Goal: Task Accomplishment & Management: Use online tool/utility

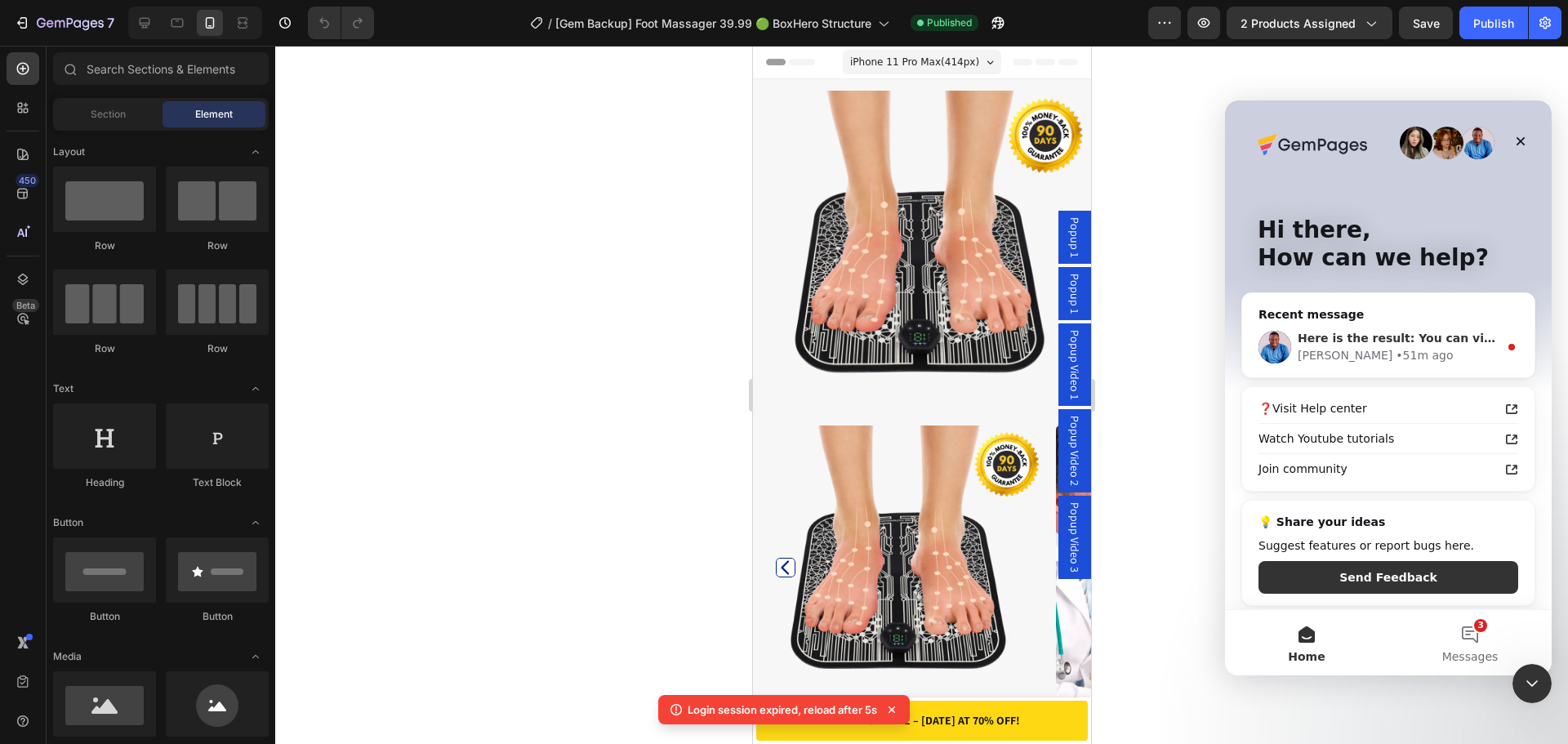
click at [1395, 354] on div "• 51m ago" at bounding box center [1424, 355] width 57 height 17
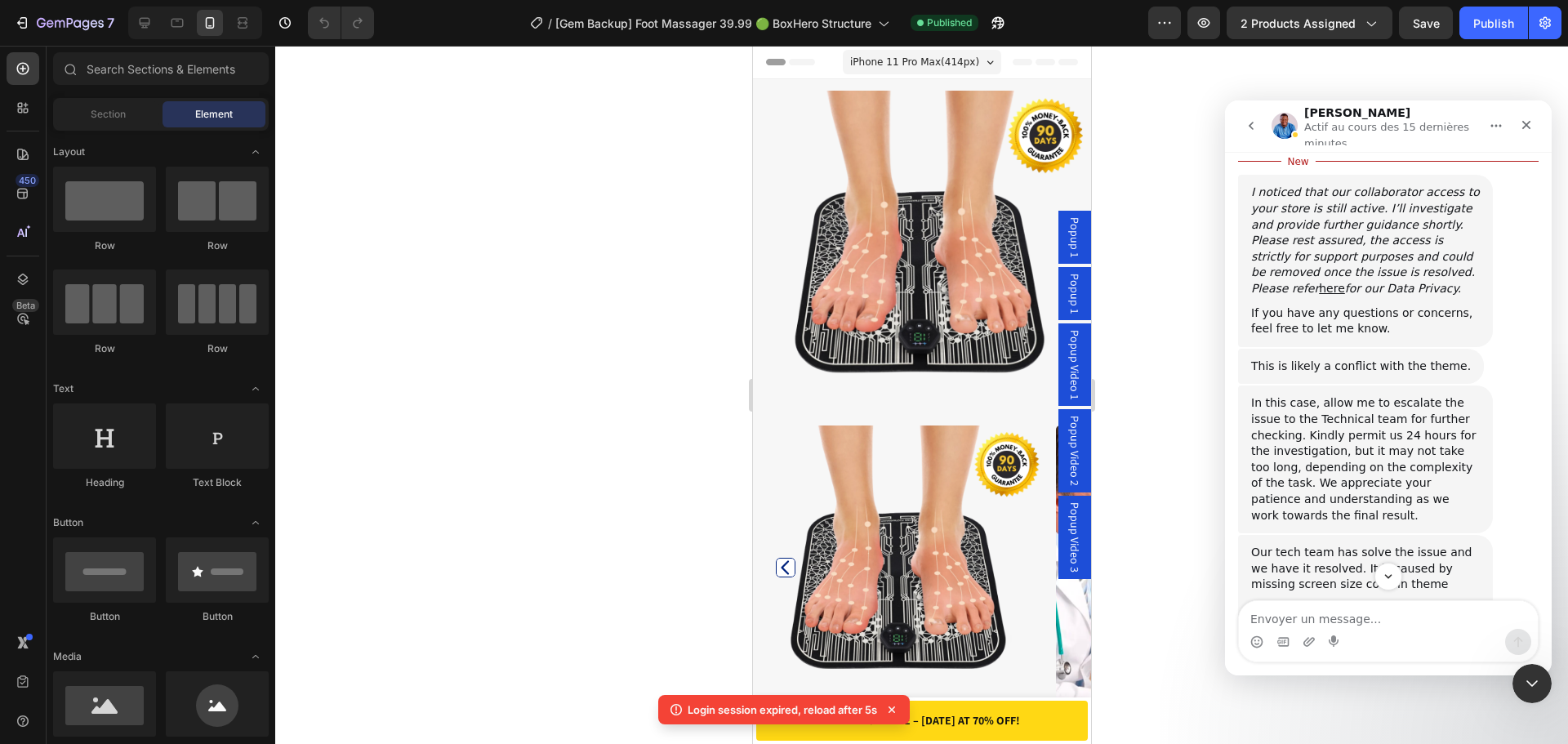
scroll to position [1131, 0]
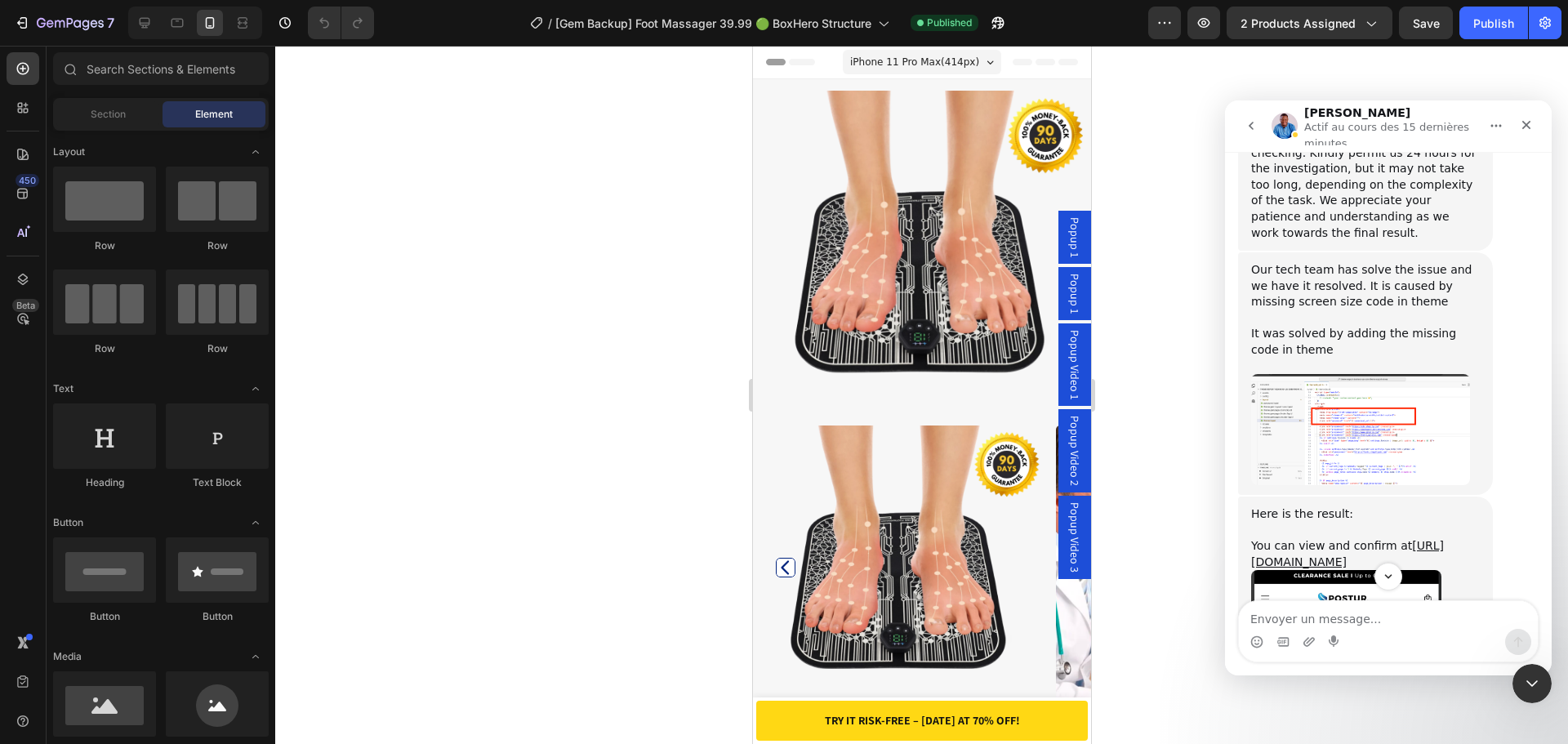
scroll to position [1338, 0]
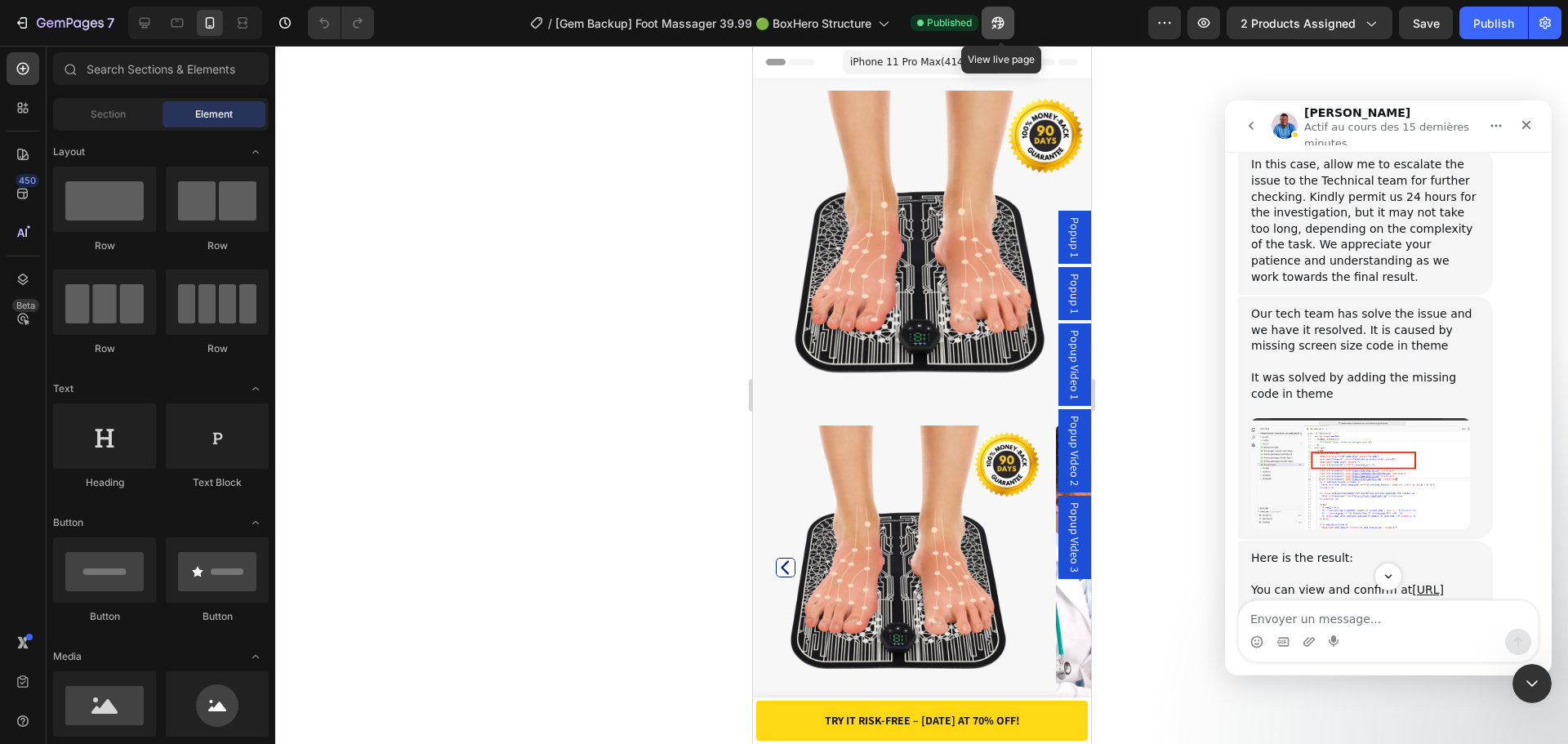
click at [995, 25] on icon "button" at bounding box center [993, 26] width 4 height 4
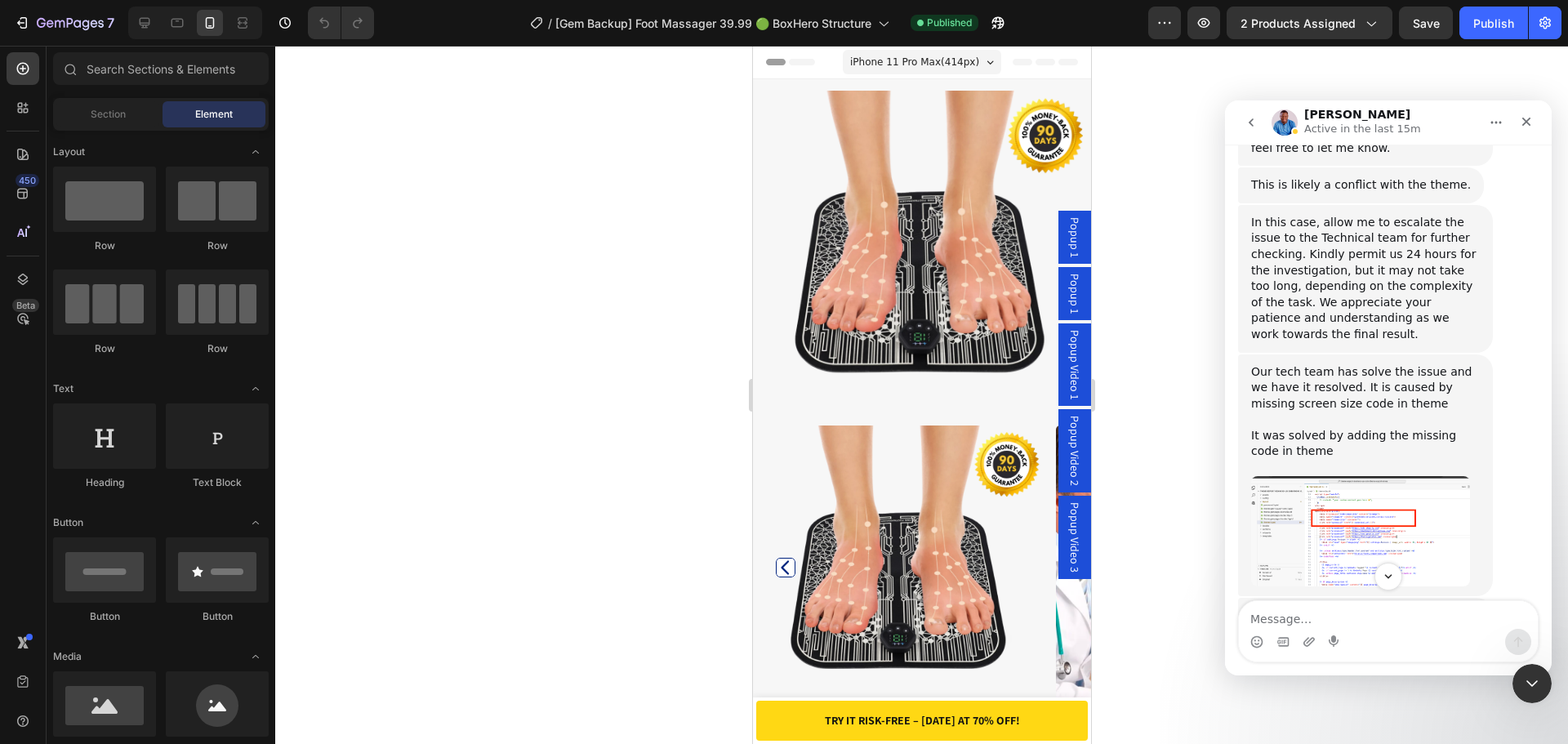
scroll to position [1403, 0]
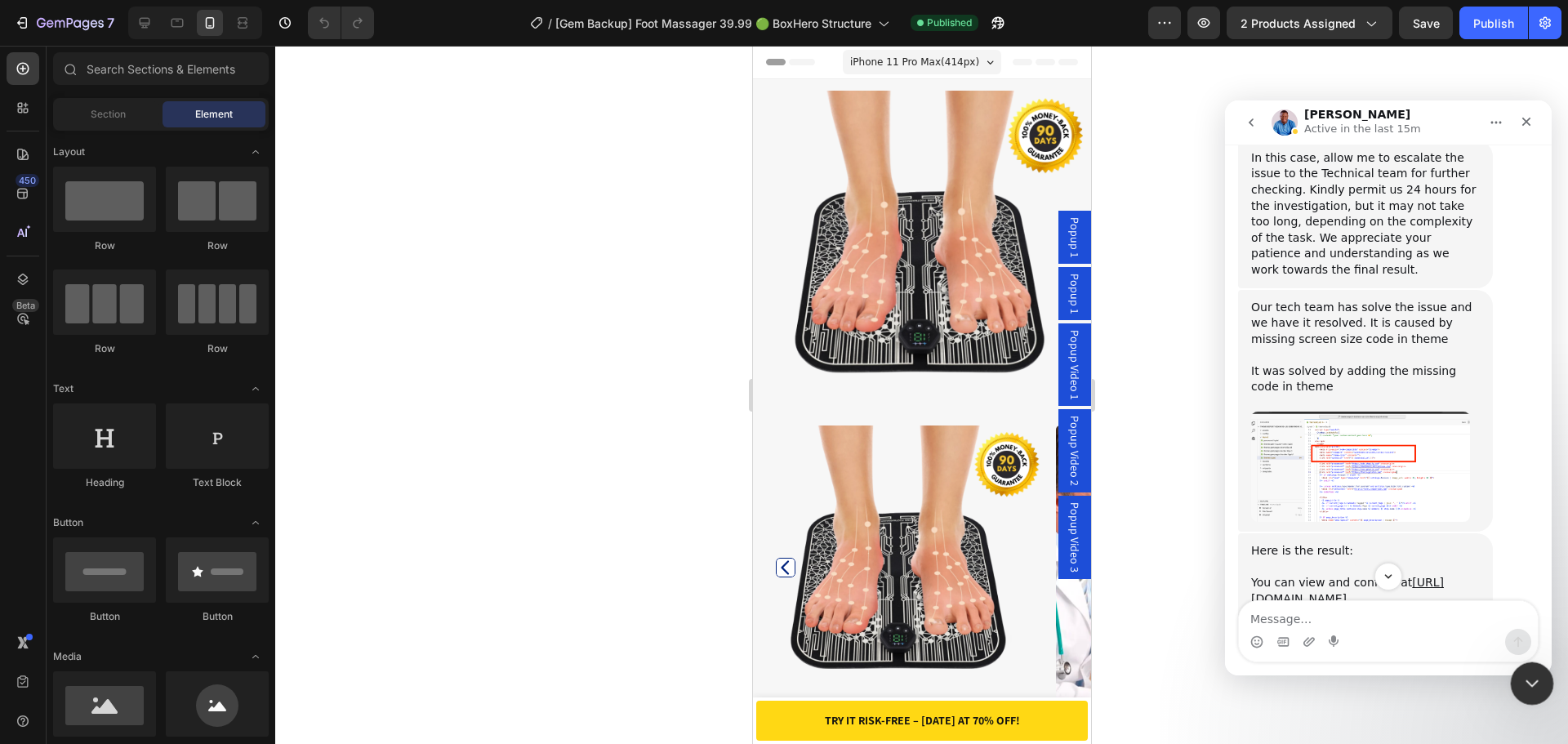
click at [1536, 676] on icon "Close Intercom Messenger" at bounding box center [1529, 681] width 20 height 20
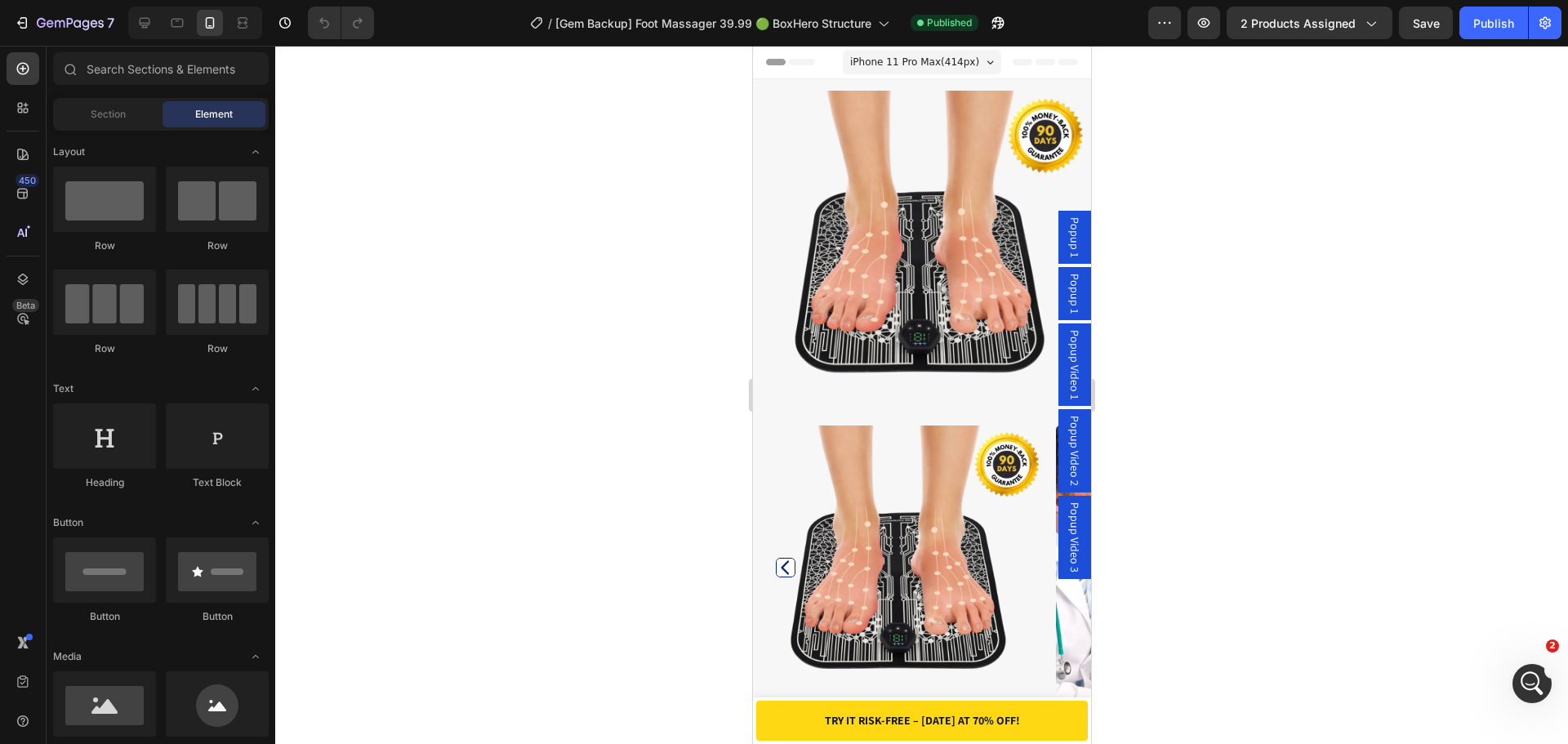
scroll to position [1640, 0]
click at [147, 26] on icon at bounding box center [144, 22] width 16 height 16
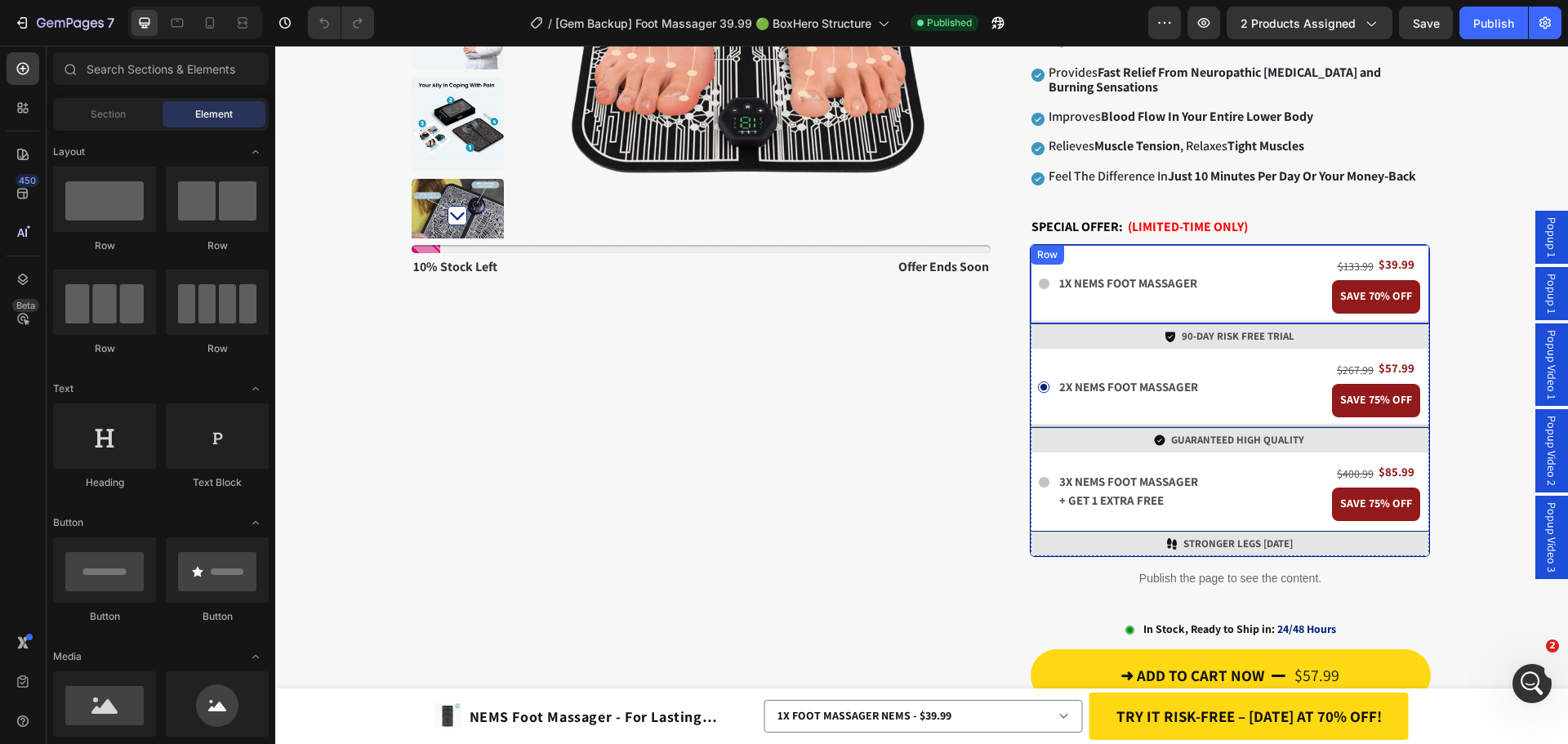
scroll to position [408, 0]
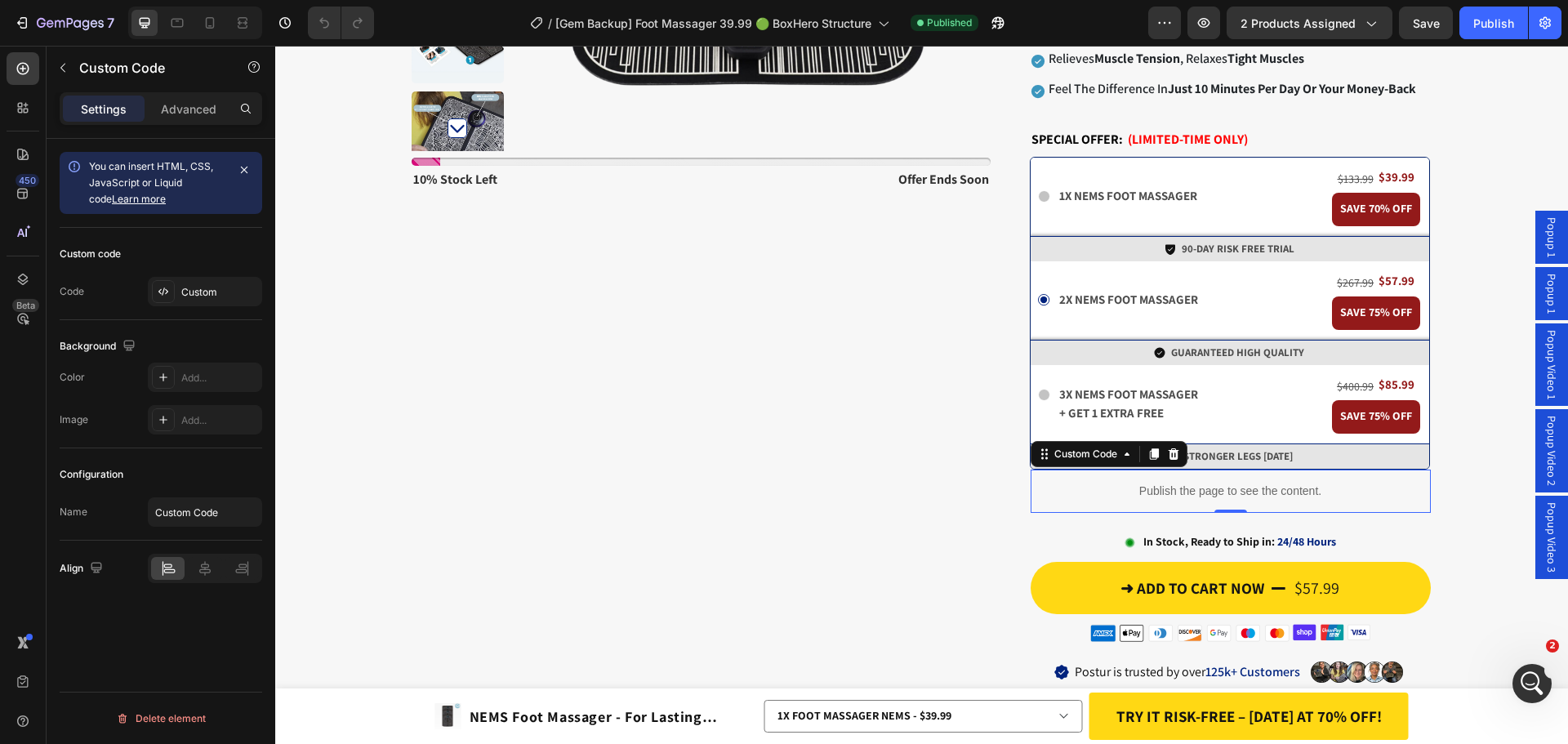
click at [1229, 500] on p "Publish the page to see the content." at bounding box center [1230, 491] width 400 height 17
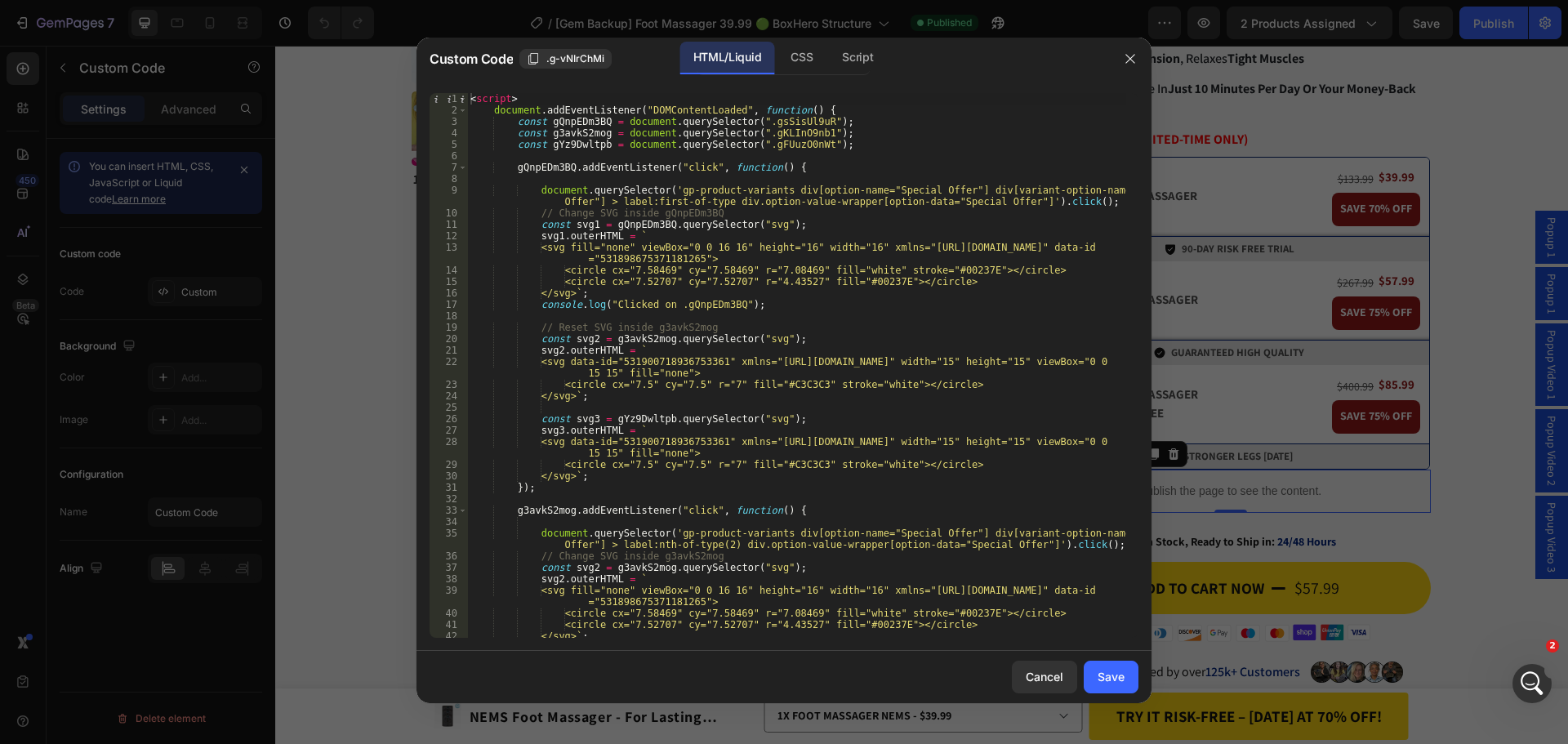
click at [1220, 443] on div at bounding box center [784, 372] width 1568 height 744
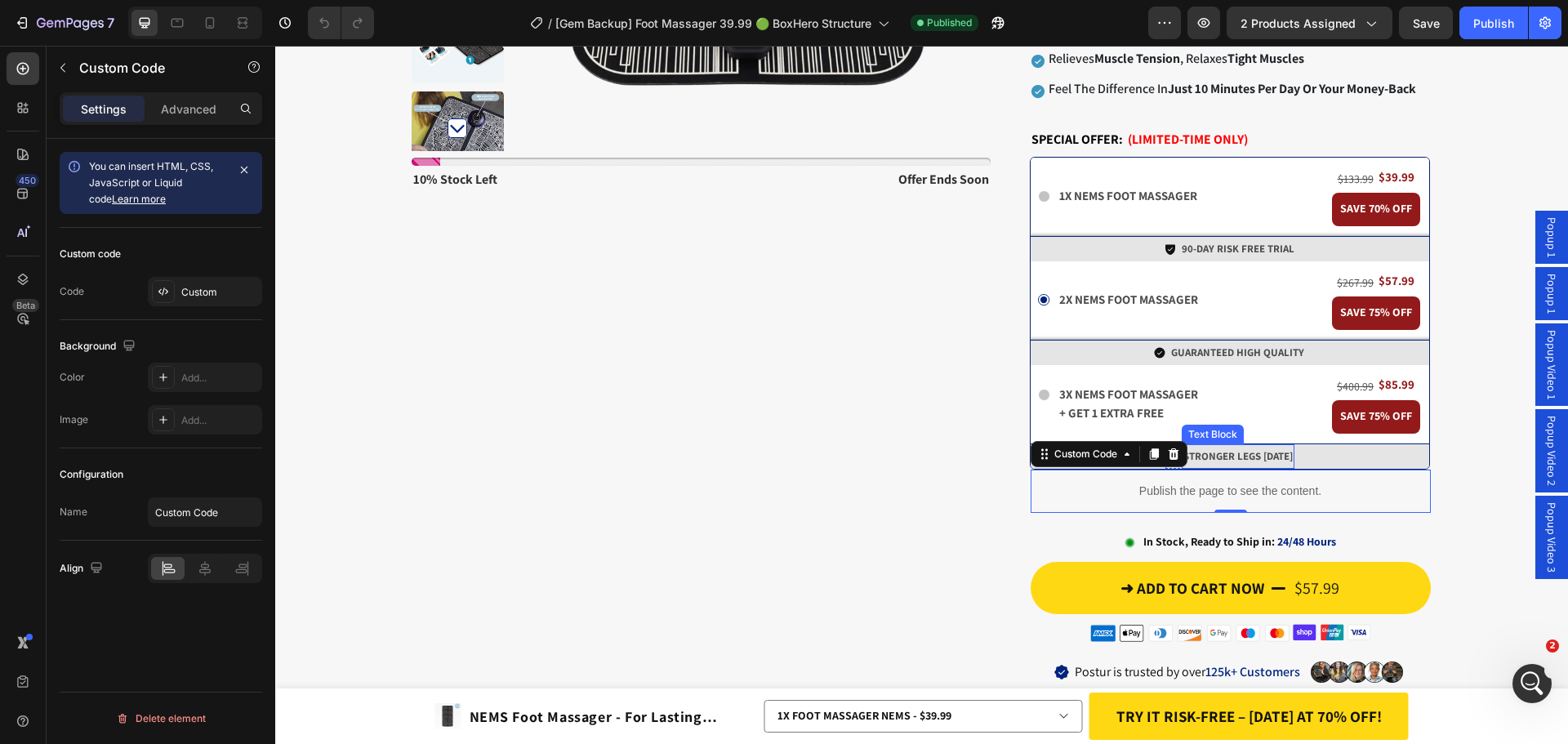
scroll to position [0, 0]
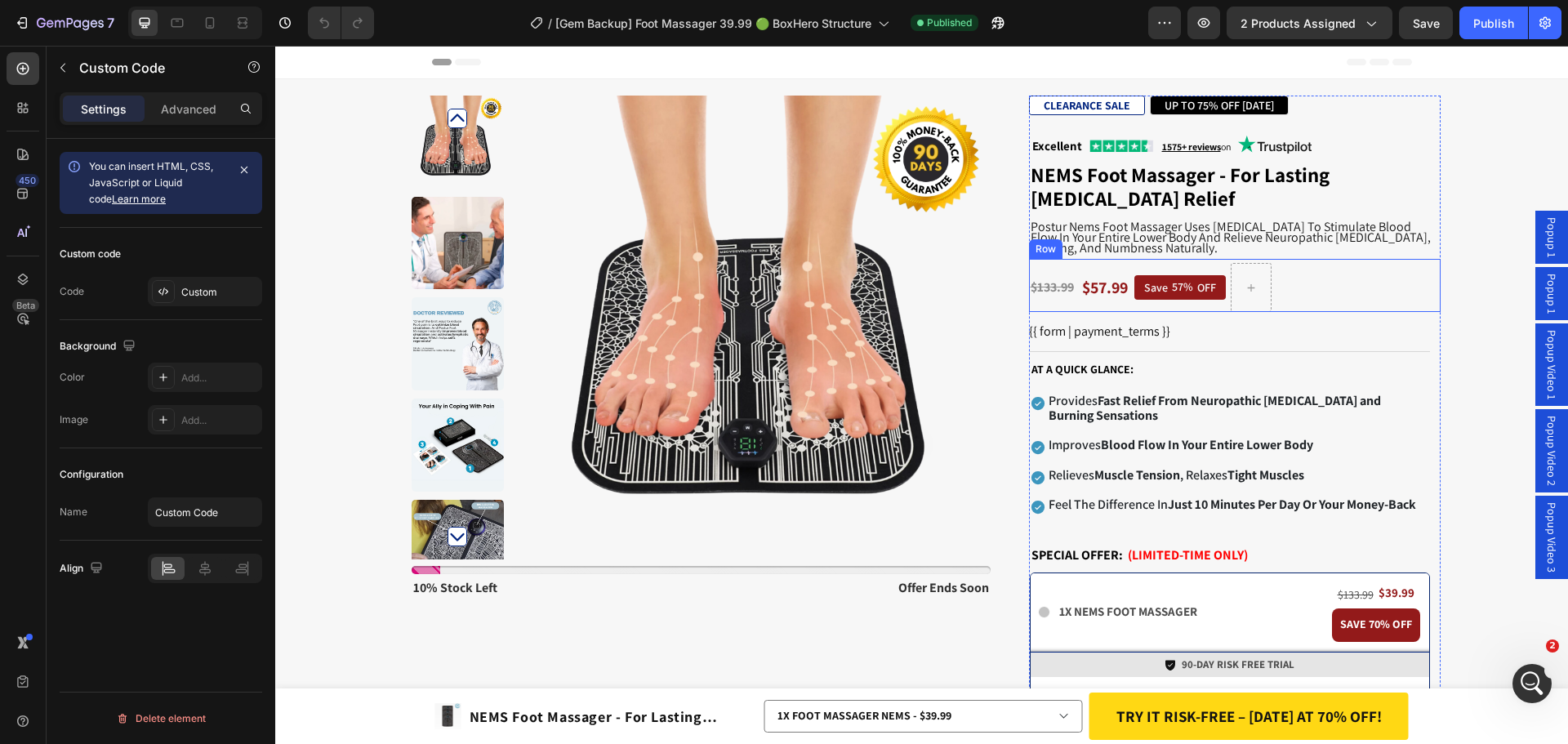
click at [1327, 287] on div "$133.99 Product Price Product Price $57.99 Product Price Product Price Save 57%…" at bounding box center [1234, 286] width 411 height 53
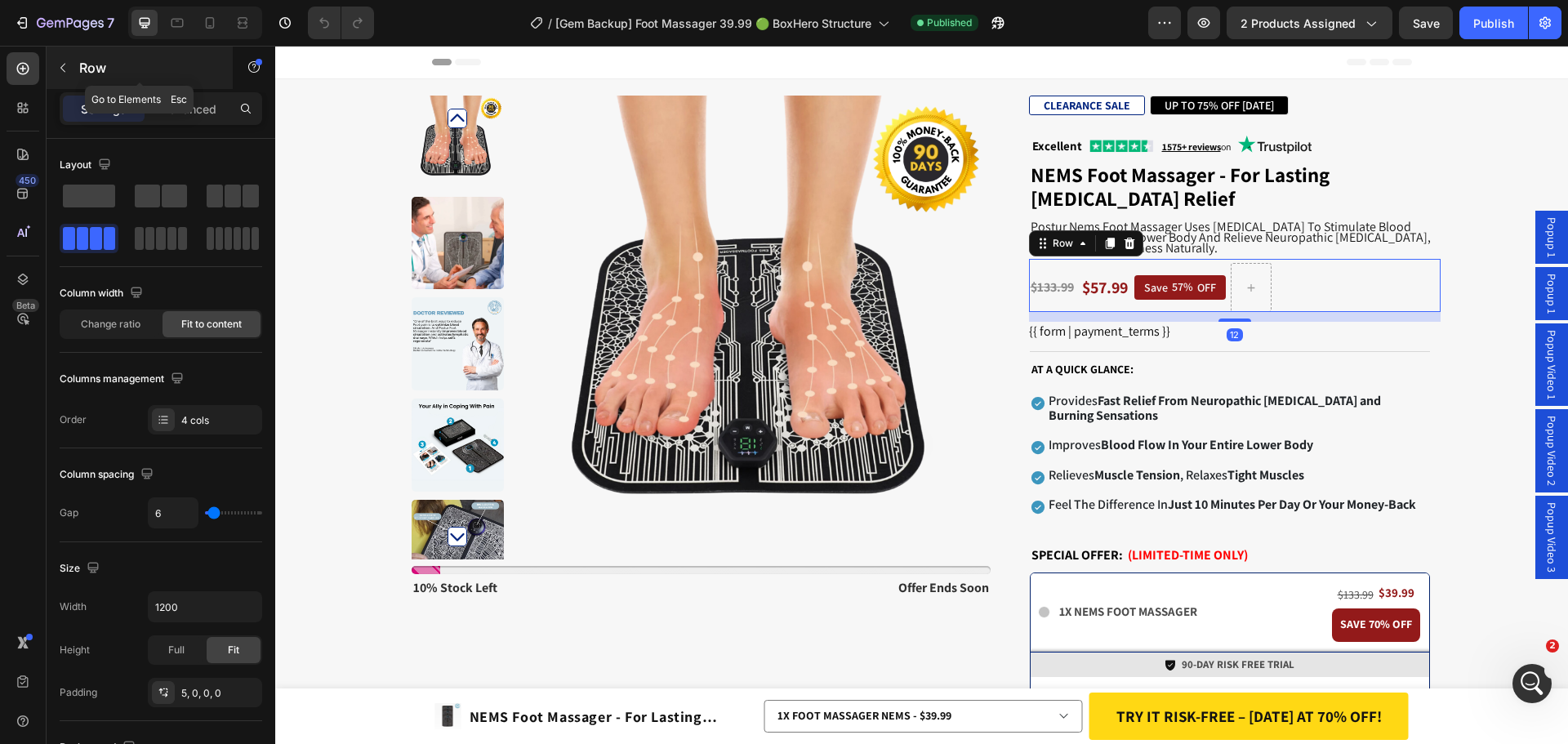
click at [71, 73] on button "button" at bounding box center [63, 67] width 26 height 26
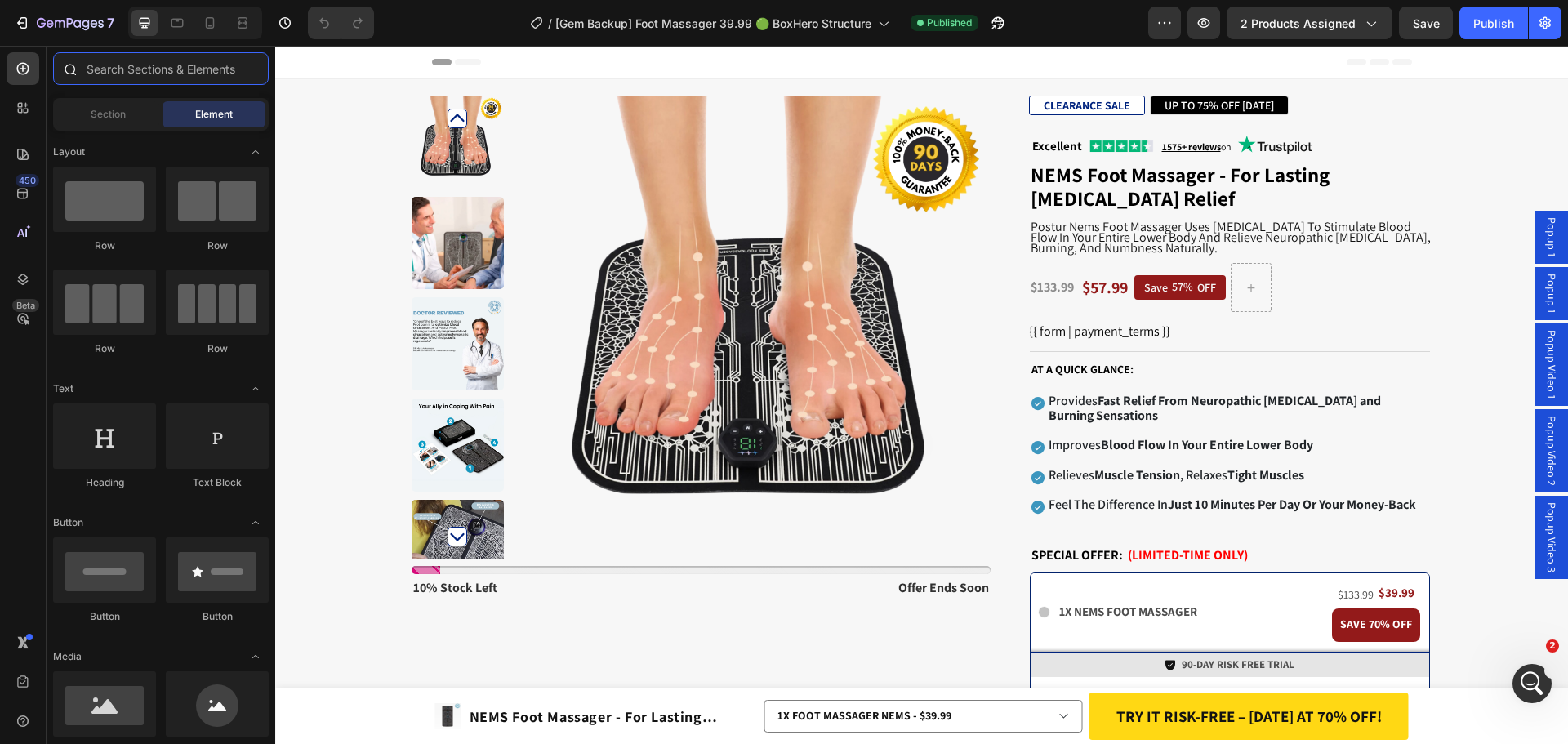
click at [125, 69] on input "text" at bounding box center [161, 68] width 216 height 32
type input "f"
type input "r"
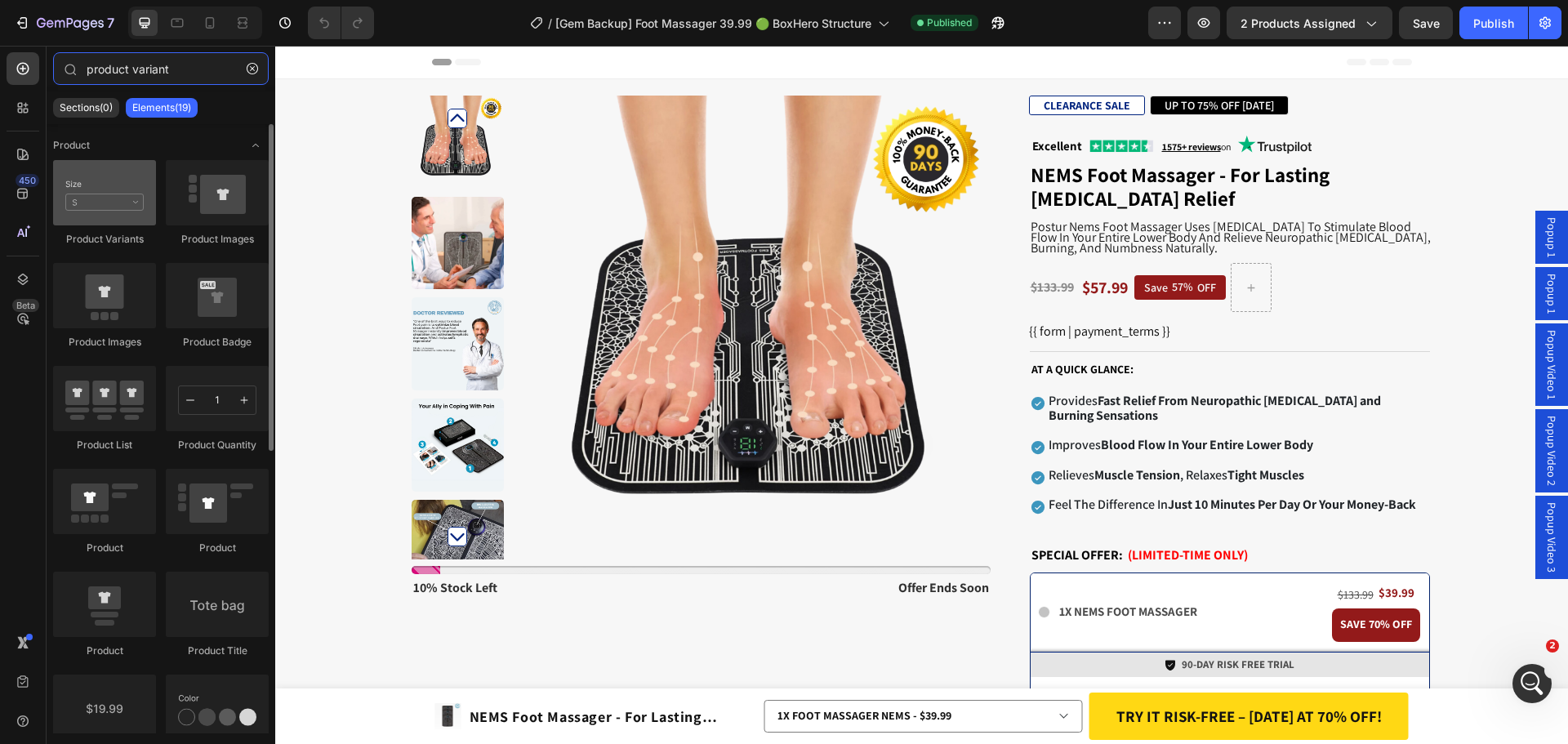
type input "product variant"
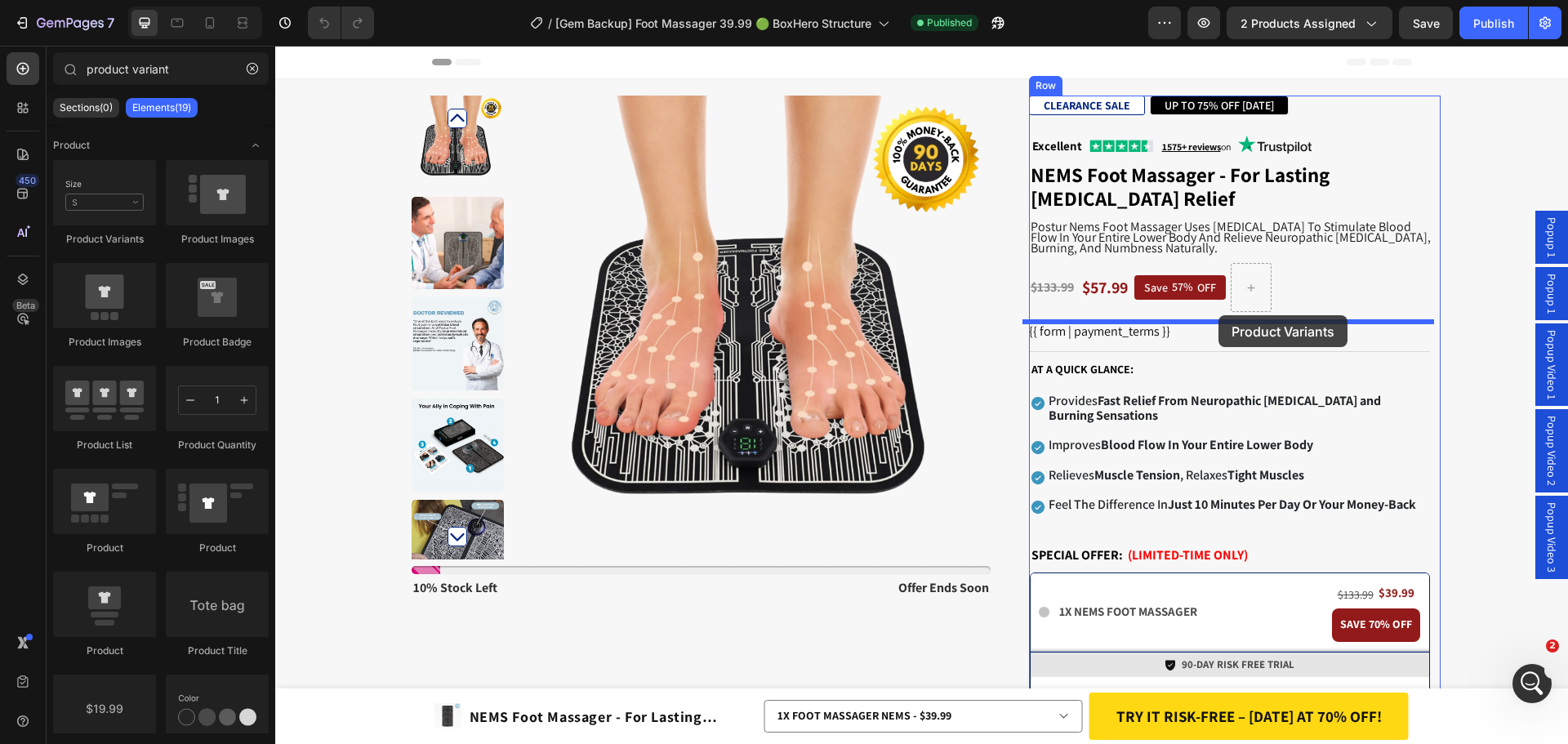
drag, startPoint x: 381, startPoint y: 252, endPoint x: 1215, endPoint y: 315, distance: 836.4
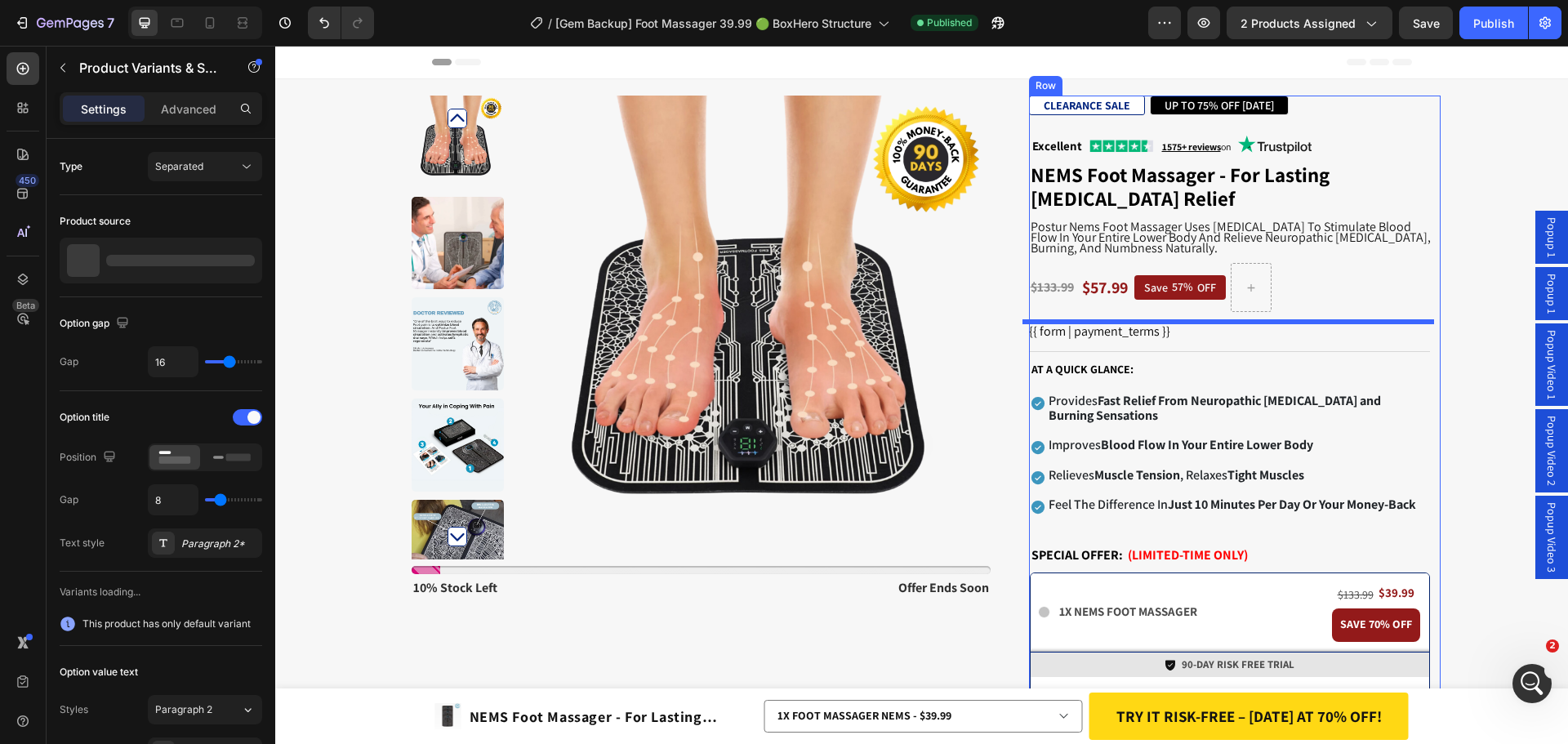
select select "2X FOOT MASSAGER NEMS"
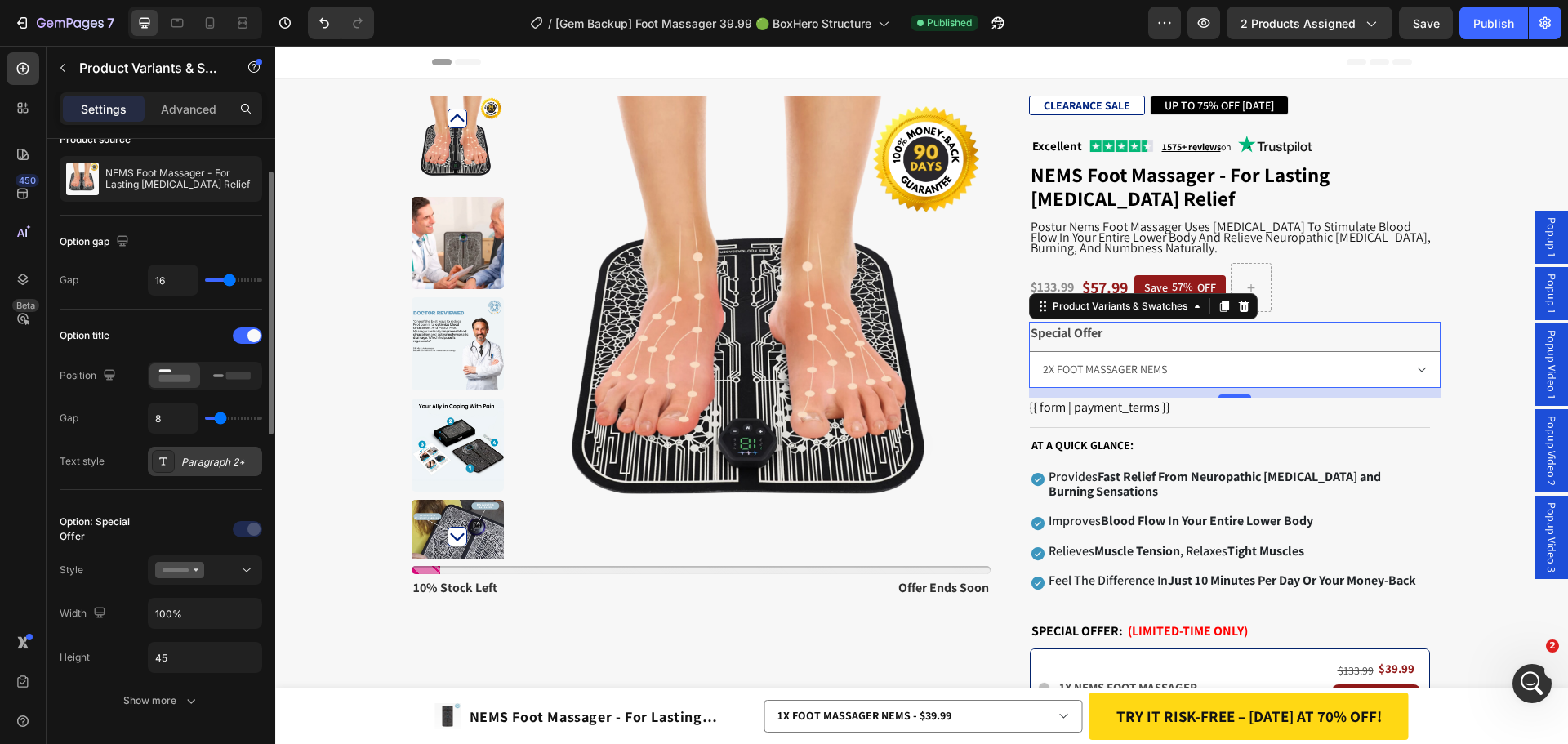
scroll to position [163, 0]
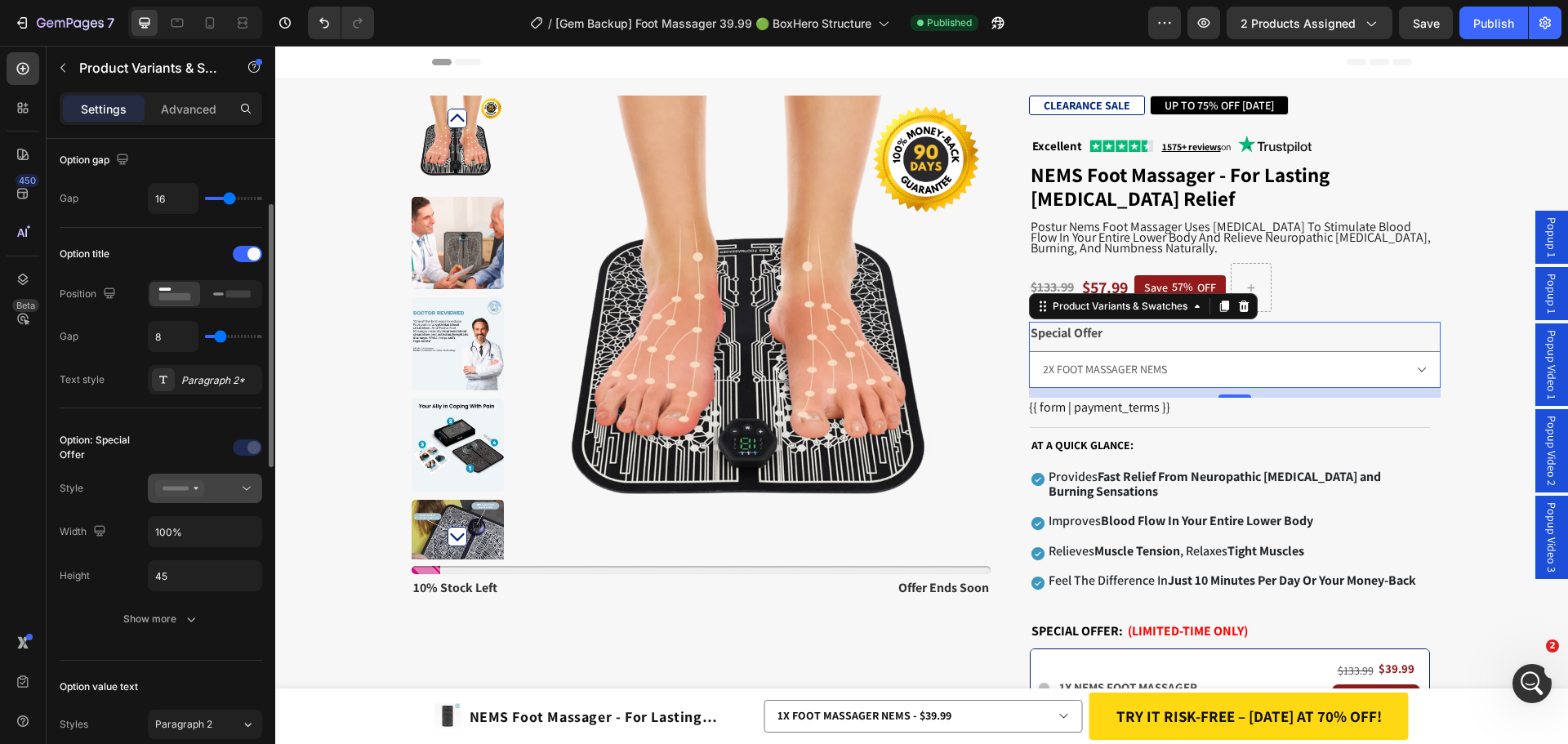
click at [224, 478] on button at bounding box center [205, 488] width 114 height 30
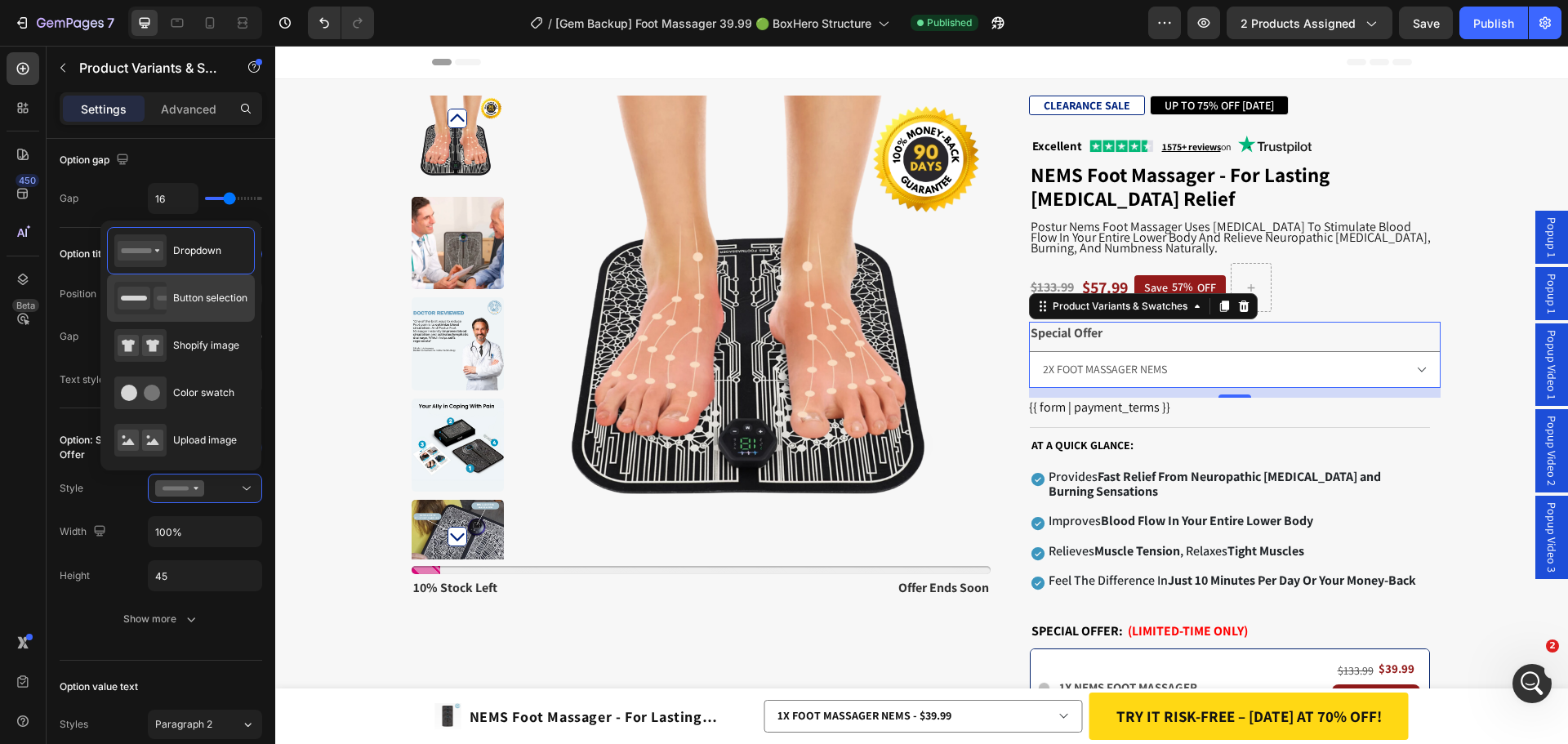
click at [214, 304] on span "Button selection" at bounding box center [210, 298] width 74 height 14
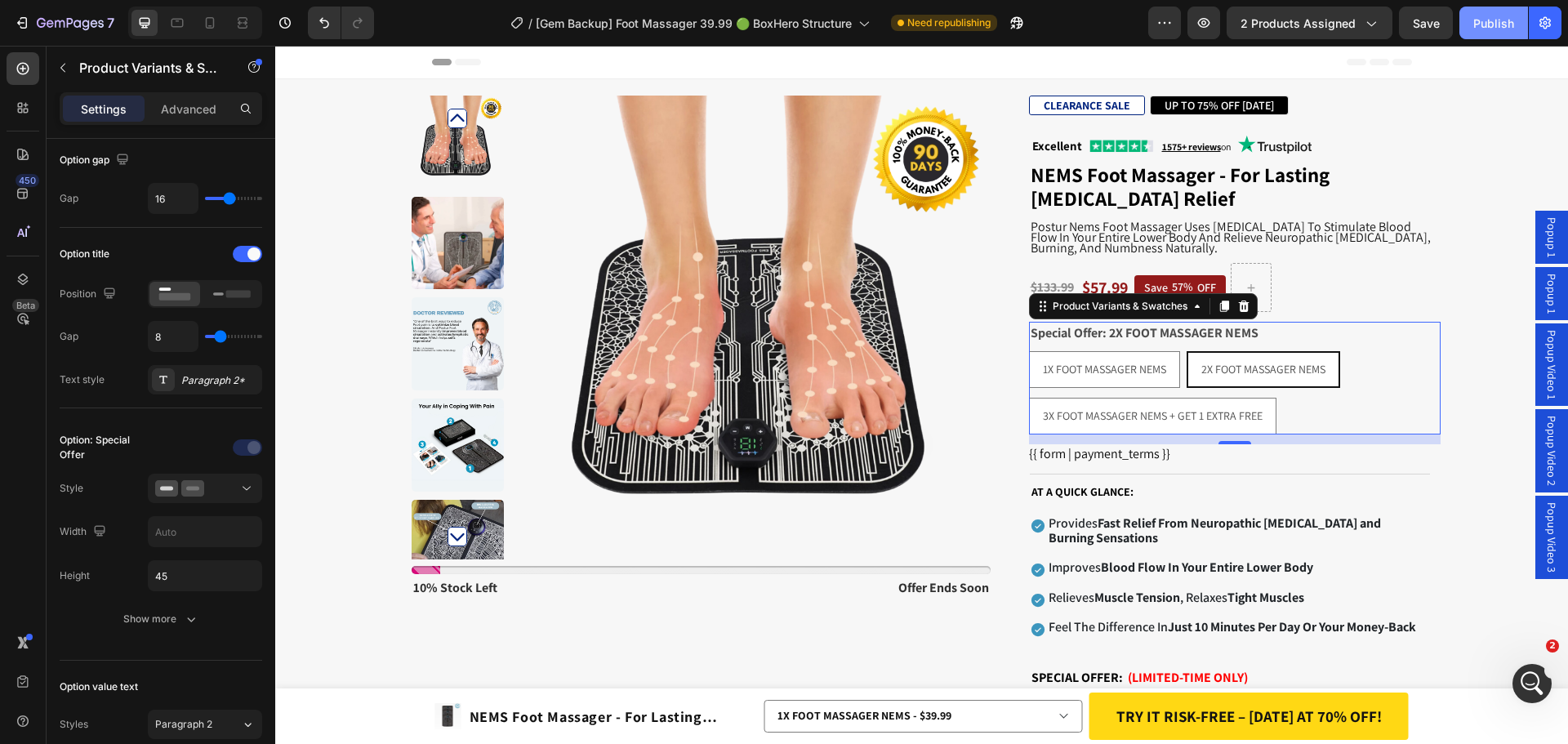
click at [1488, 19] on div "Publish" at bounding box center [1493, 23] width 41 height 17
